Goal: Use online tool/utility

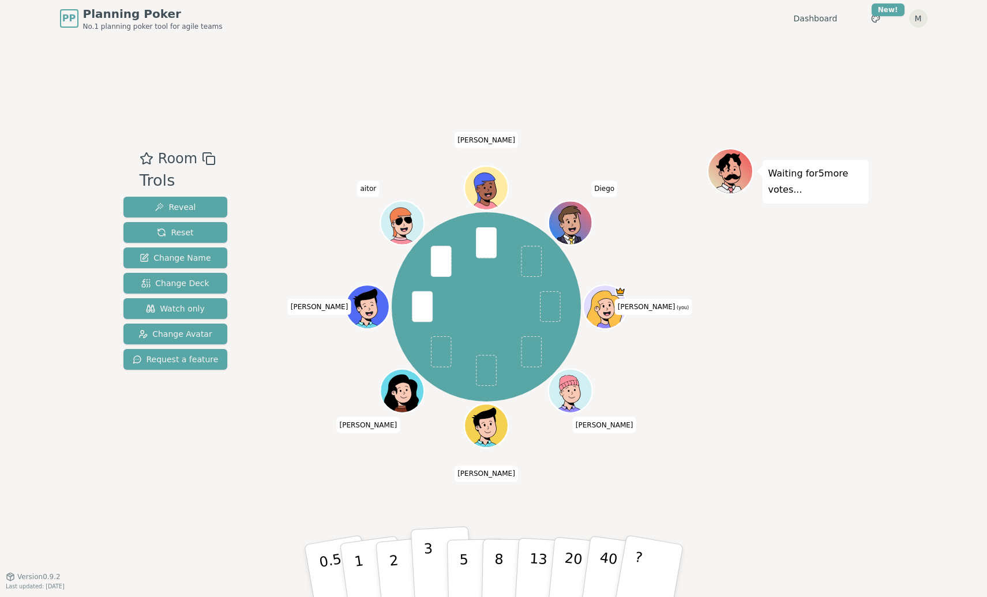
click at [417, 562] on button "3" at bounding box center [441, 571] width 63 height 90
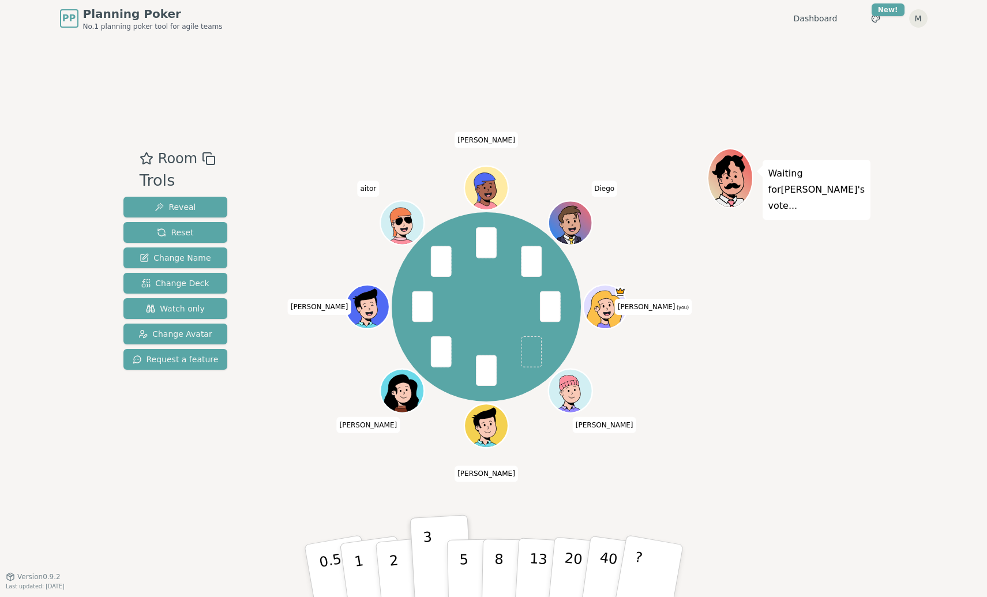
drag, startPoint x: 340, startPoint y: 110, endPoint x: 662, endPoint y: 399, distance: 432.6
click at [640, 399] on div "Room Trols Reveal Reset Change Name Change Deck Watch only Change Avatar Reques…" at bounding box center [494, 306] width 750 height 539
click at [899, 378] on div "PP Planning Poker No.1 planning poker tool for agile teams Dashboard Toggle the…" at bounding box center [493, 298] width 987 height 597
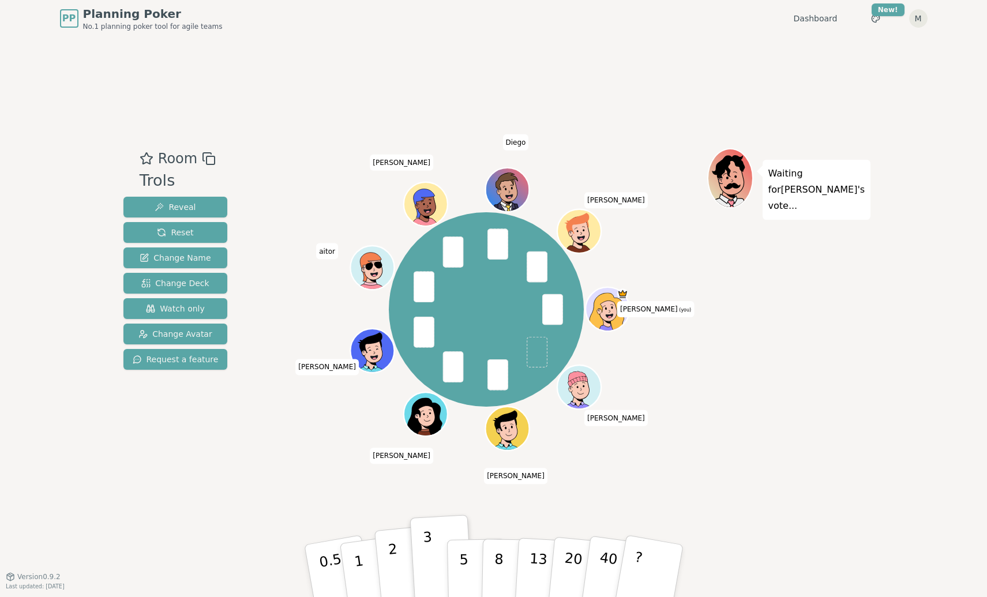
click at [393, 571] on p "2" at bounding box center [394, 572] width 15 height 63
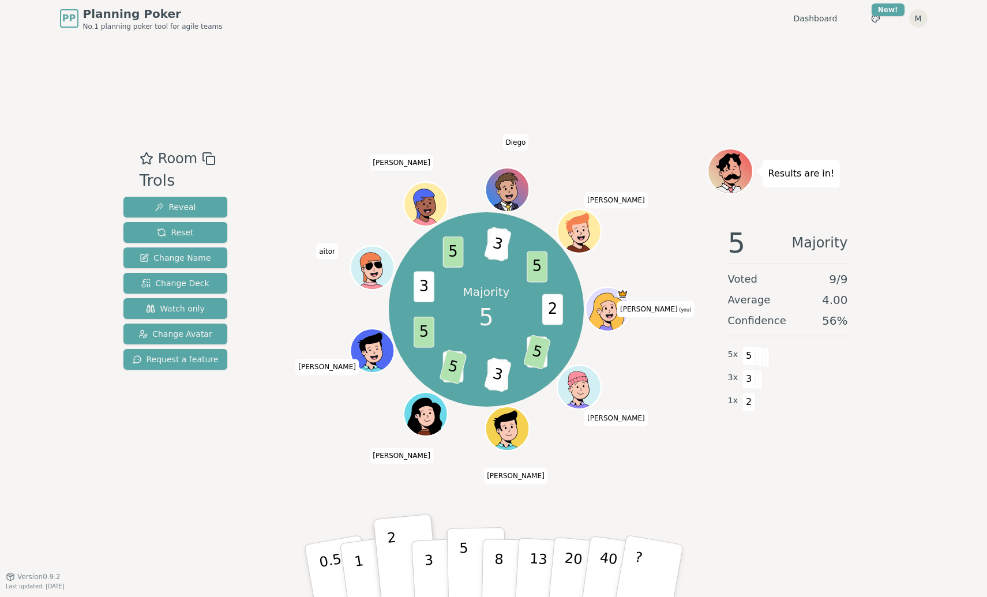
click at [464, 560] on p "5" at bounding box center [464, 571] width 10 height 62
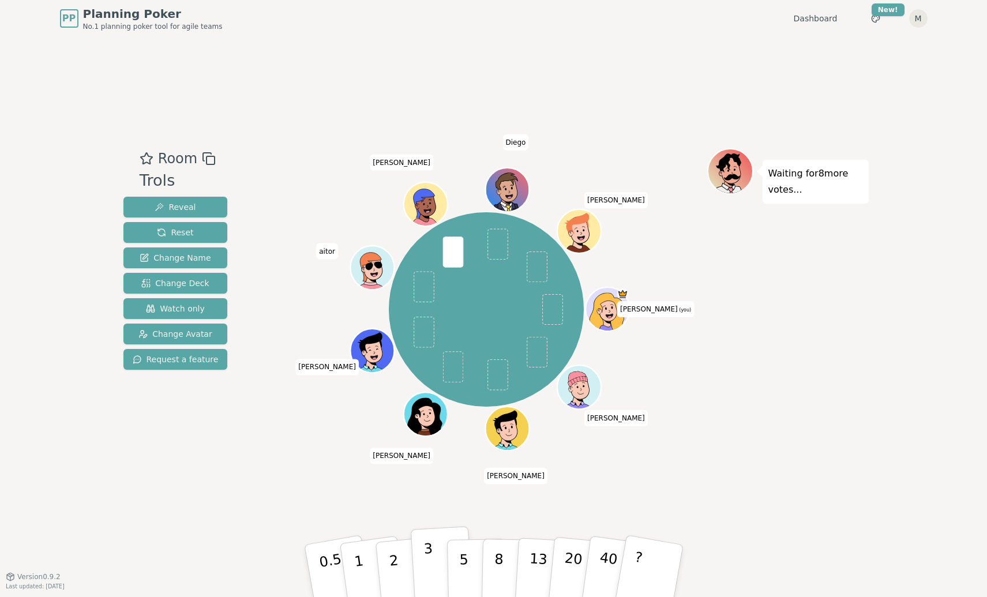
click at [434, 566] on button "3" at bounding box center [441, 571] width 63 height 90
click at [406, 553] on button "2" at bounding box center [407, 572] width 66 height 92
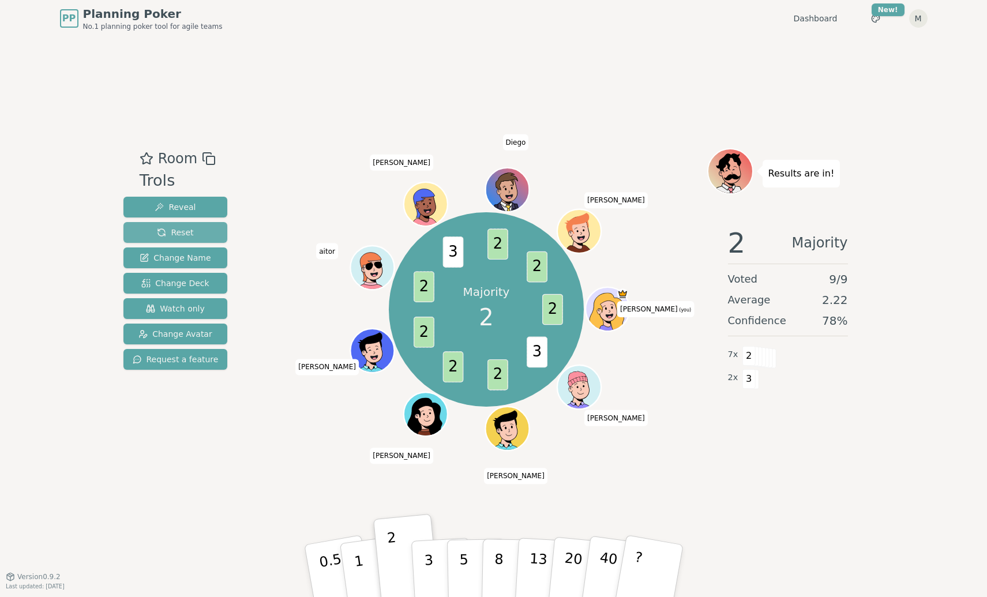
click at [192, 231] on button "Reset" at bounding box center [175, 232] width 104 height 21
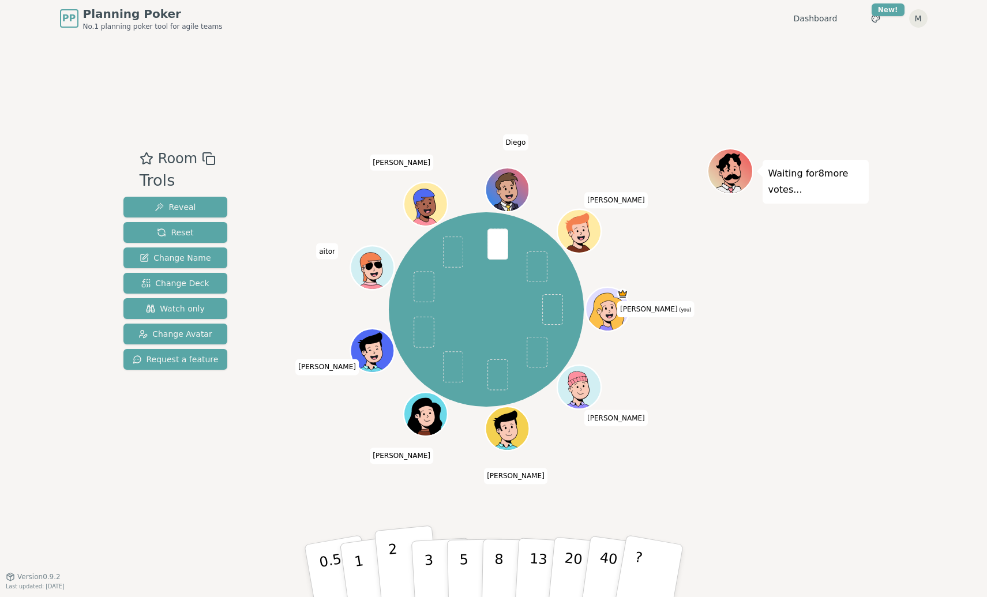
click at [403, 564] on button "2" at bounding box center [407, 572] width 66 height 92
click at [420, 556] on button "3" at bounding box center [441, 571] width 63 height 90
